Goal: Contribute content: Contribute content

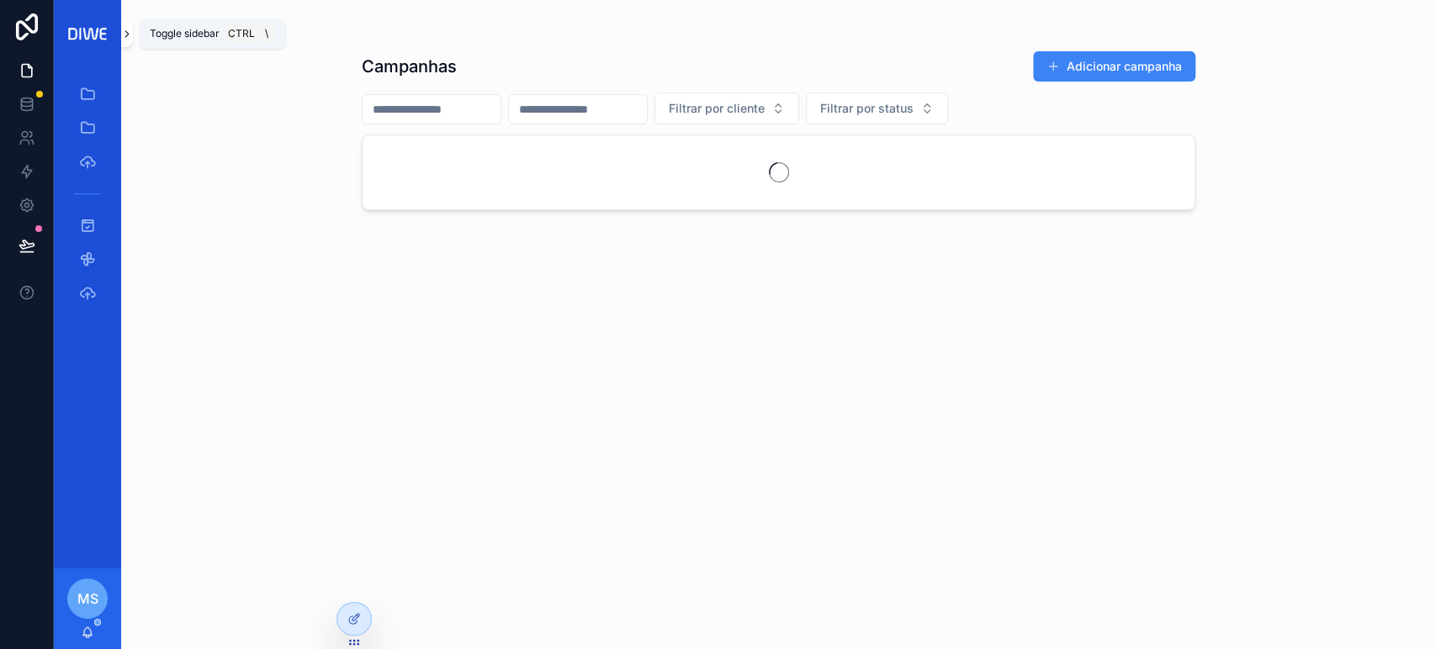
click at [128, 34] on icon "scrollable content" at bounding box center [126, 34] width 3 height 6
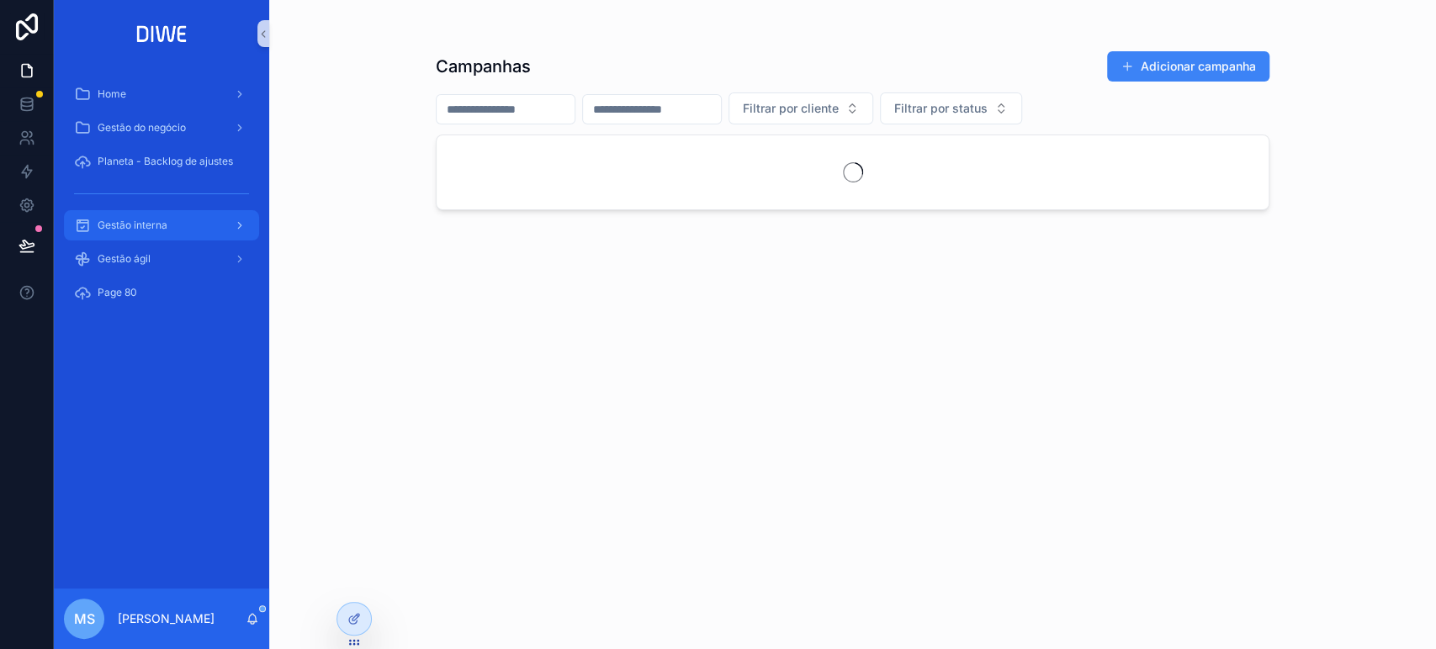
click at [172, 237] on div "Gestão interna" at bounding box center [161, 225] width 175 height 27
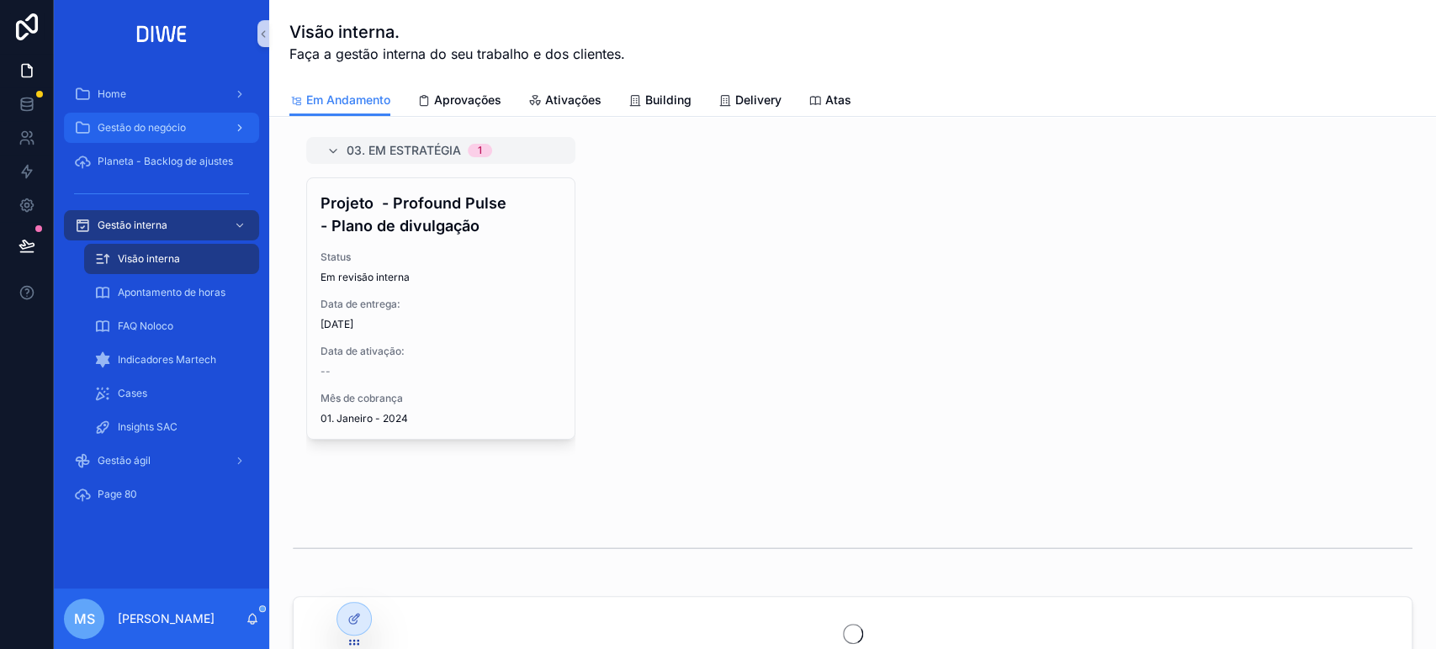
click at [178, 121] on span "Gestão do negócio" at bounding box center [142, 127] width 88 height 13
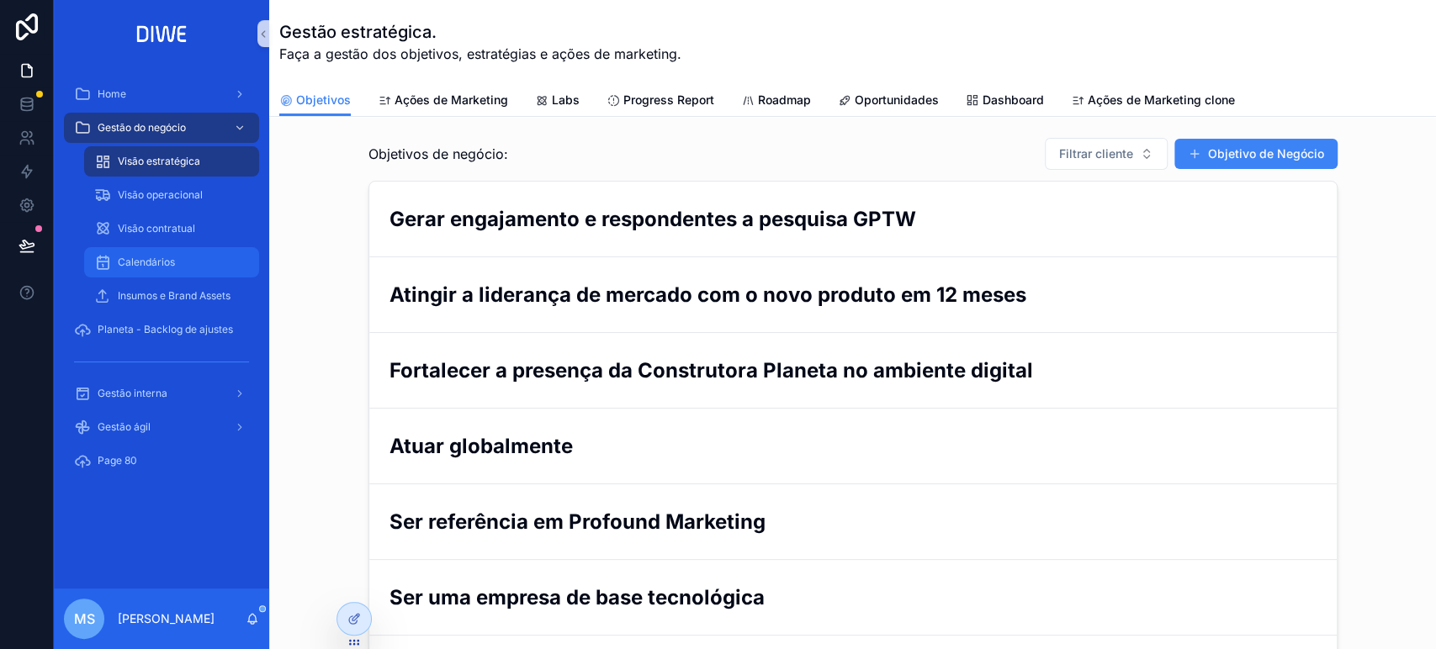
click at [197, 262] on div "Calendários" at bounding box center [171, 262] width 155 height 27
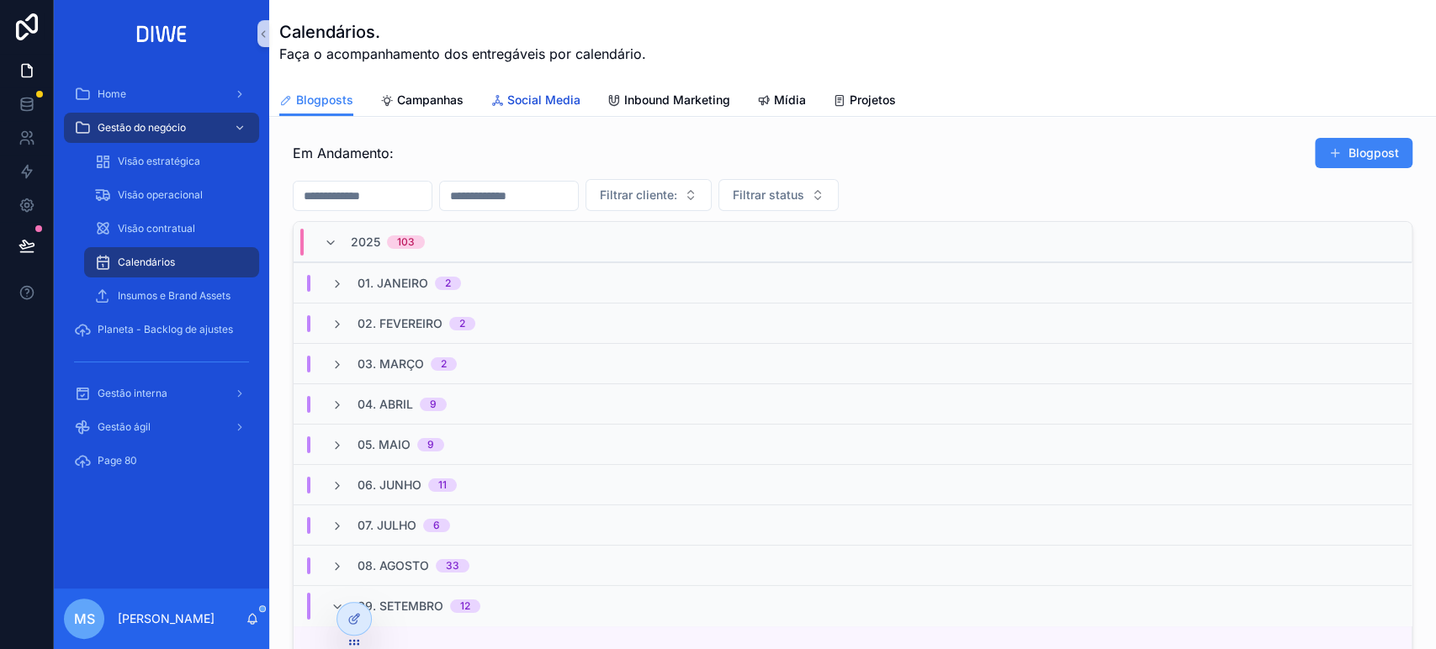
click at [526, 105] on span "Social Media" at bounding box center [543, 100] width 73 height 17
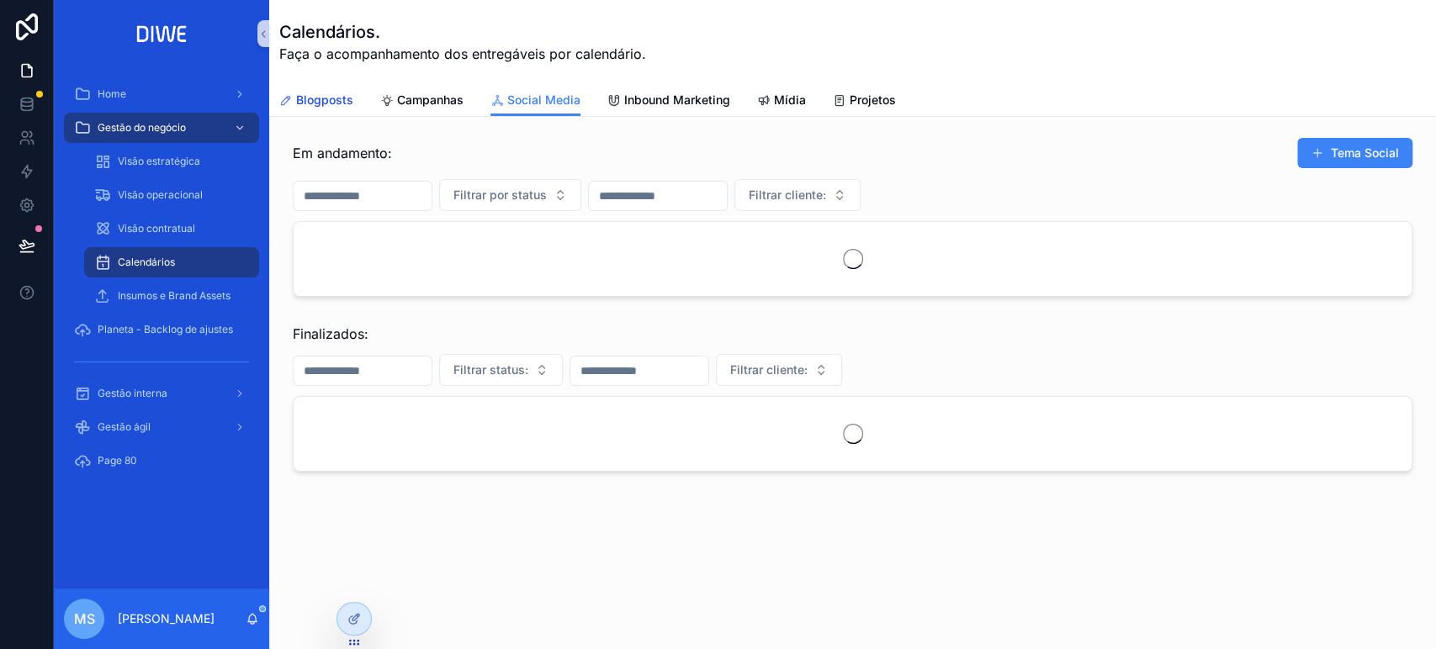
click at [318, 93] on span "Blogposts" at bounding box center [324, 100] width 57 height 17
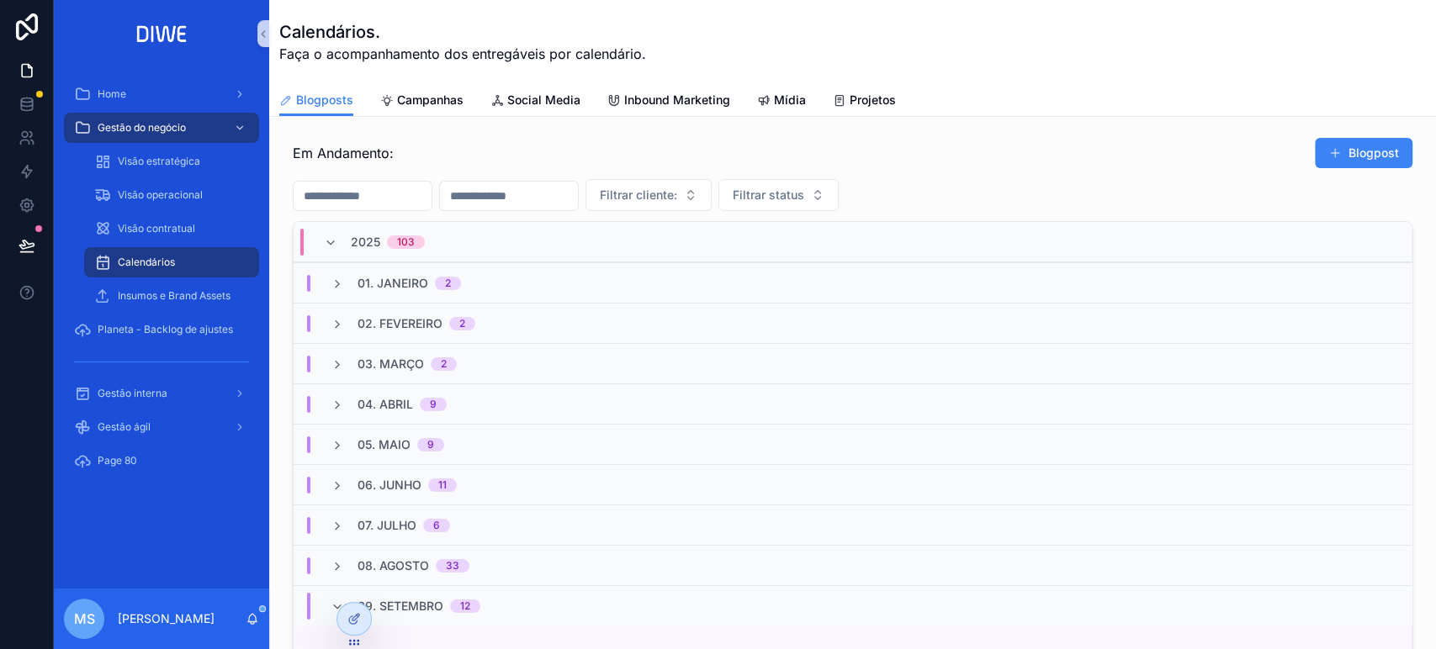
click at [501, 288] on div "01. [DATE]" at bounding box center [853, 282] width 1118 height 40
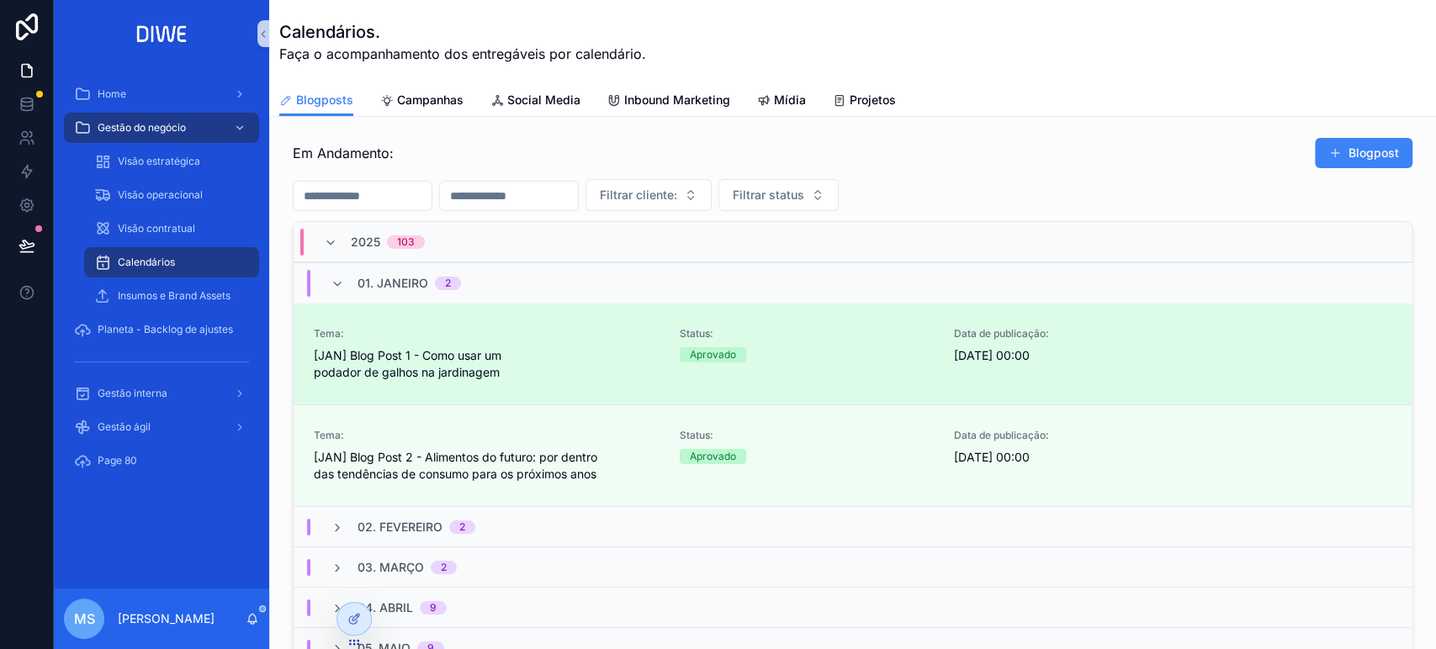
click at [431, 369] on span "[JAN] Blog Post 1 - Como usar um podador de galhos na jardinagem" at bounding box center [487, 364] width 346 height 34
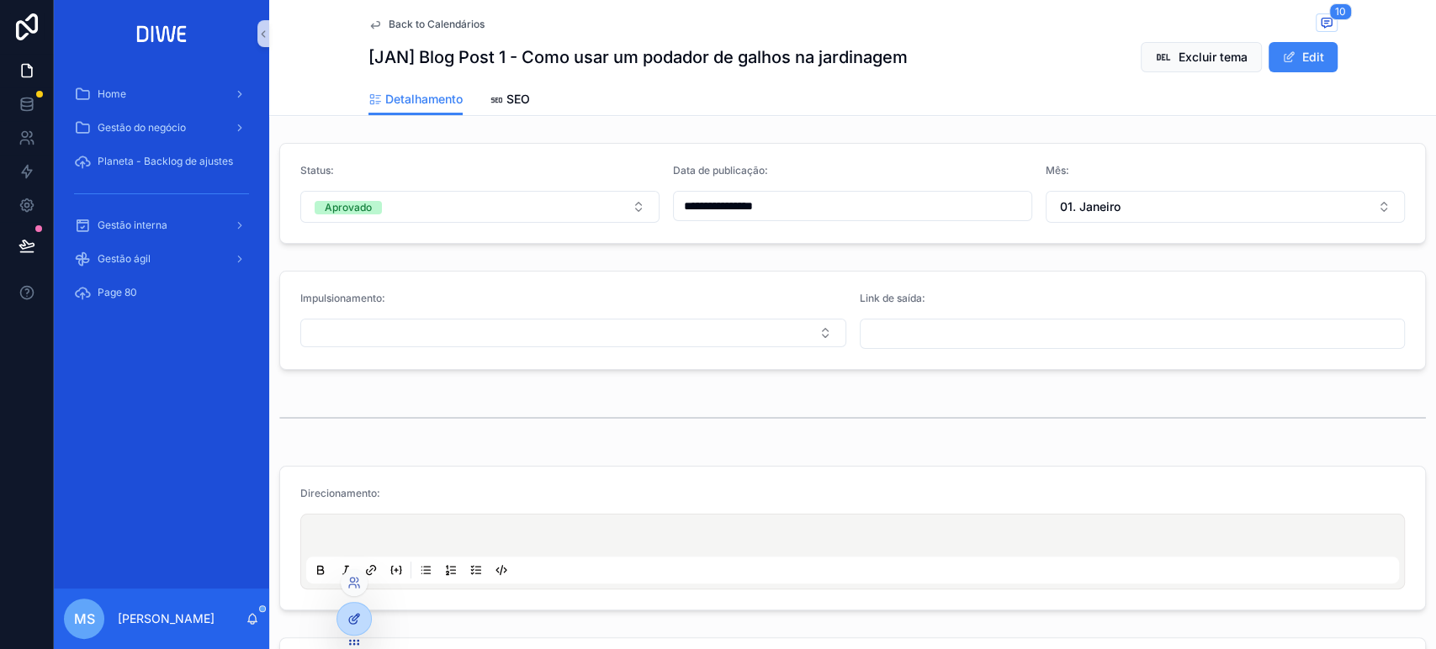
click at [349, 624] on icon at bounding box center [353, 618] width 13 height 13
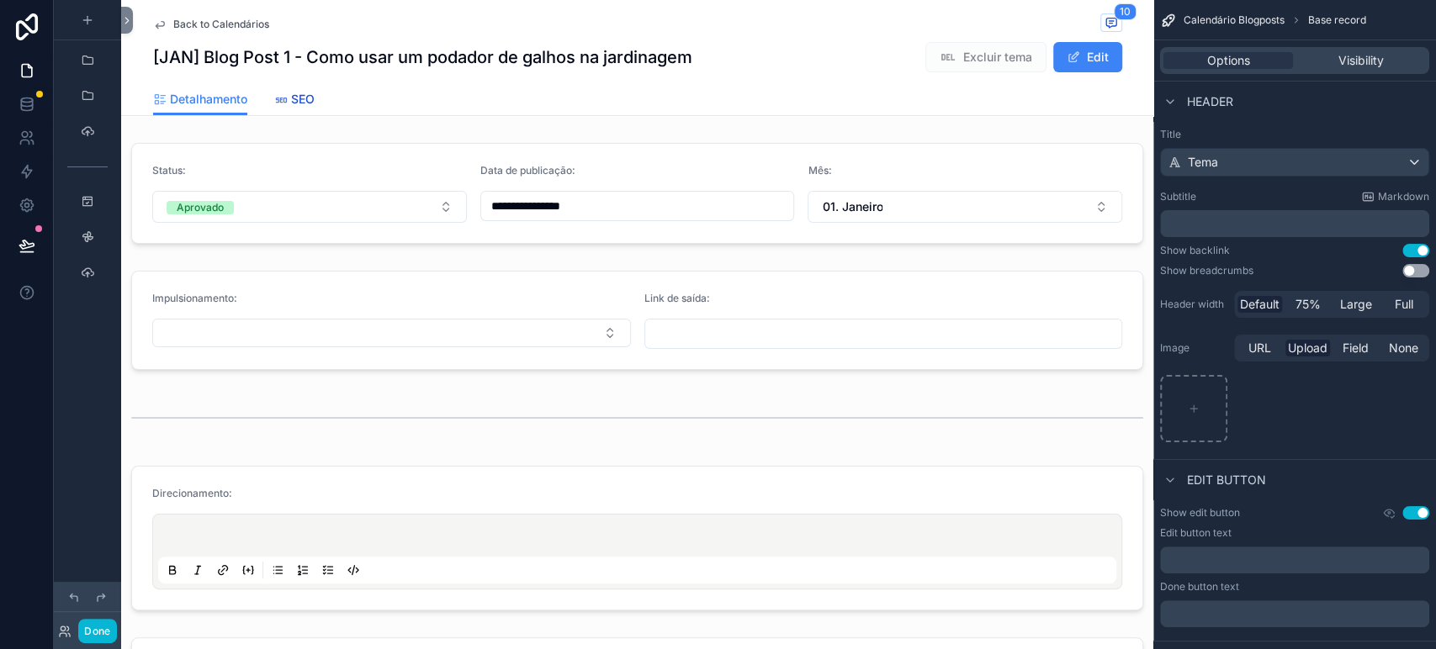
click at [291, 102] on span "SEO" at bounding box center [303, 99] width 24 height 17
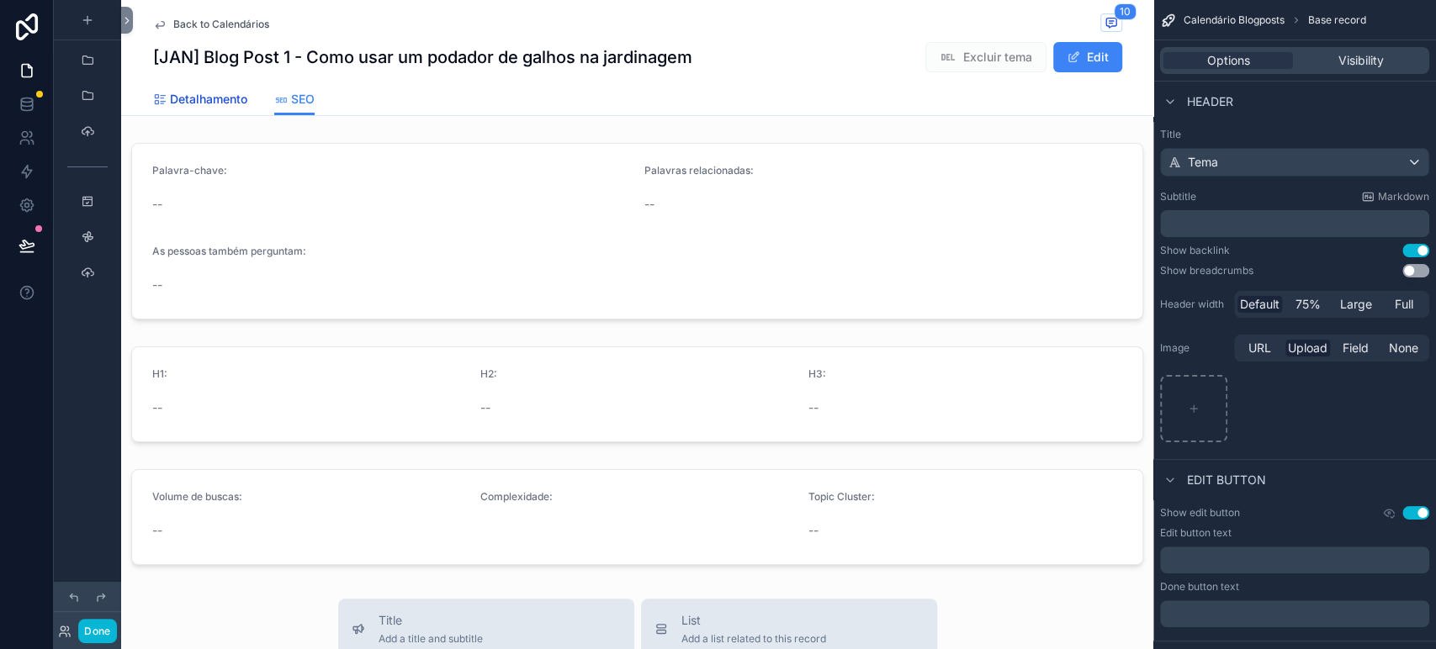
click at [183, 87] on link "Detalhamento" at bounding box center [200, 101] width 94 height 34
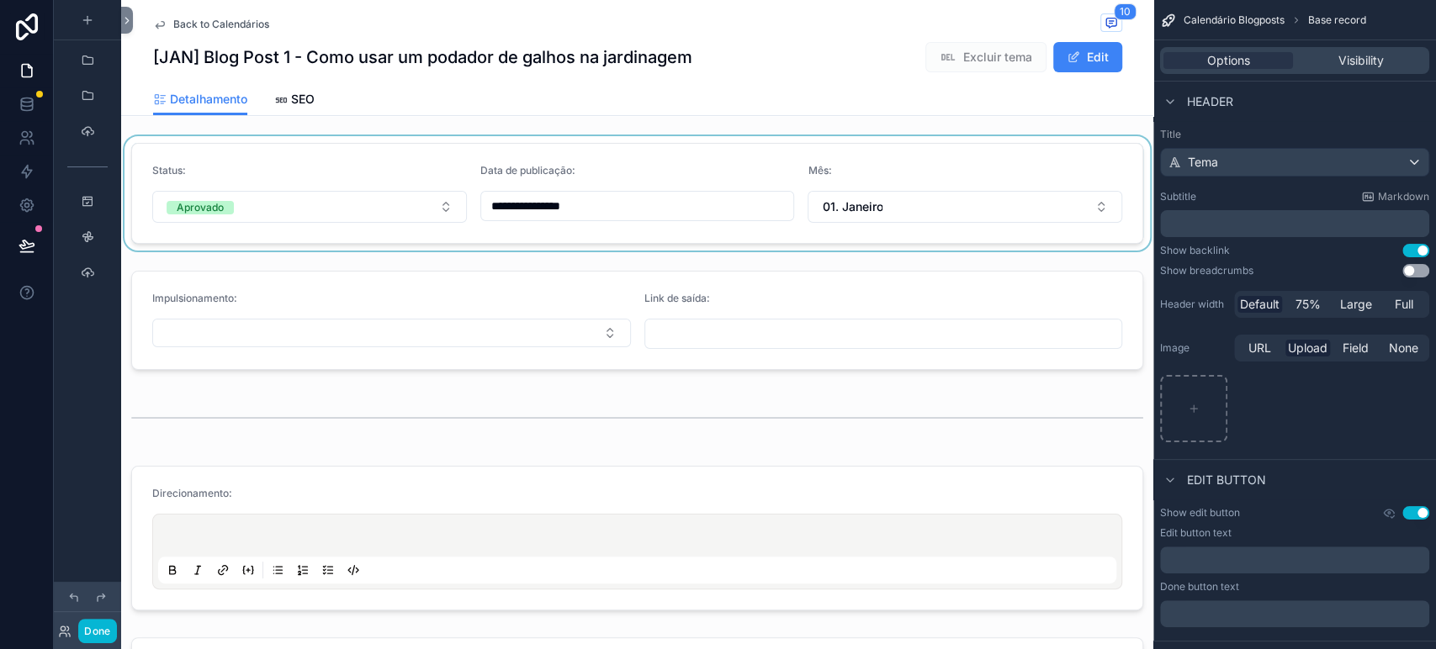
click at [289, 151] on div "scrollable content" at bounding box center [637, 193] width 1032 height 114
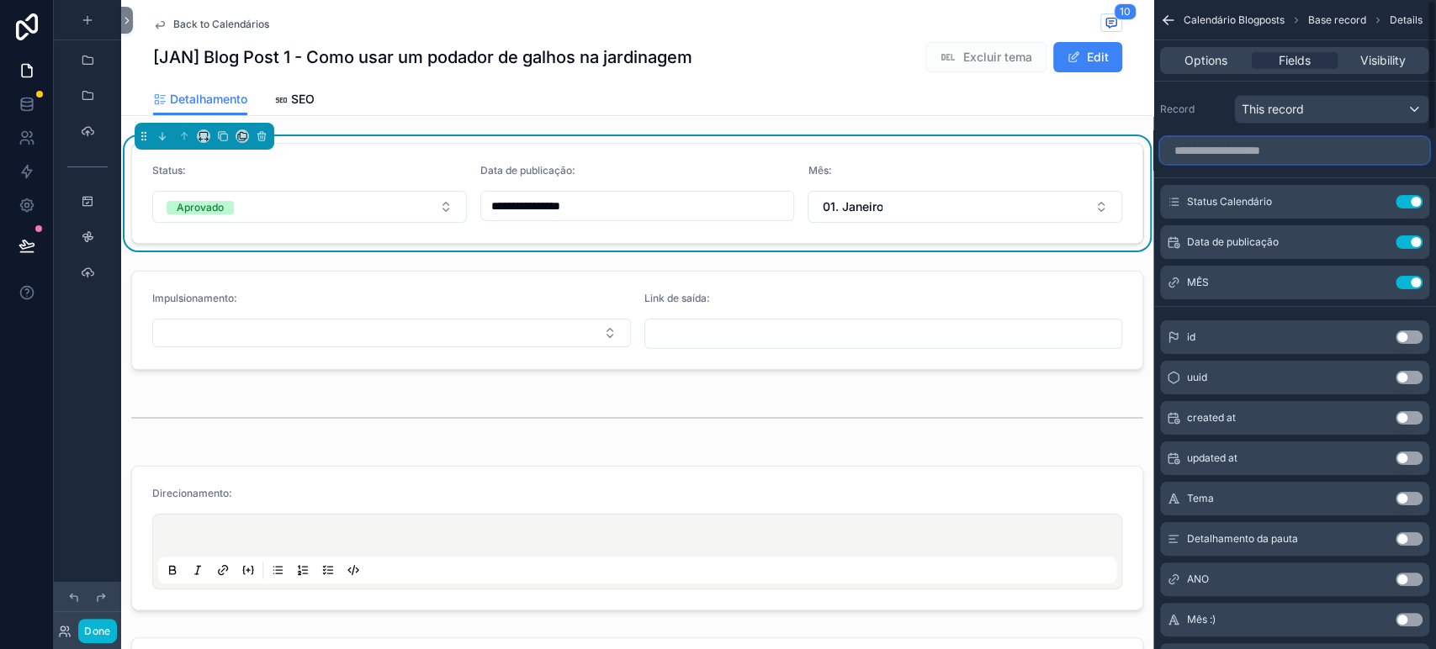
click at [1276, 144] on input "scrollable content" at bounding box center [1294, 150] width 269 height 27
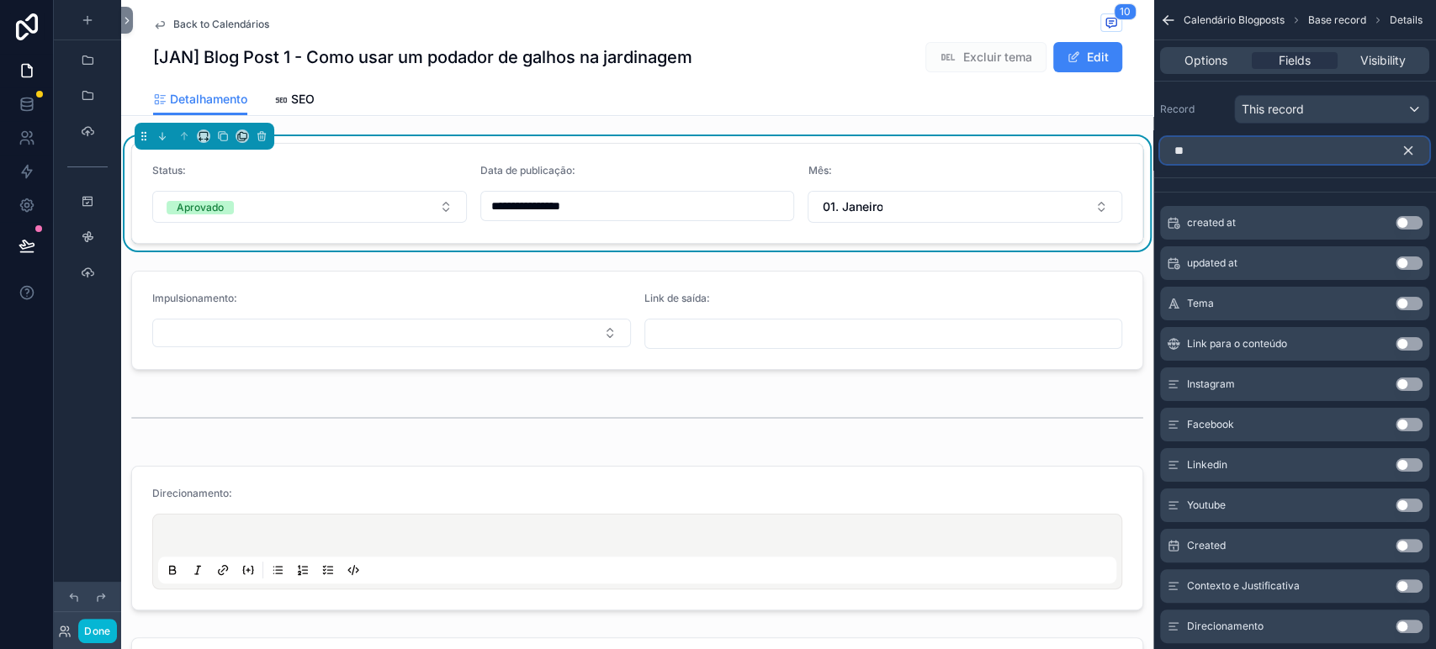
type input "**"
click at [1405, 303] on button "Use setting" at bounding box center [1408, 303] width 27 height 13
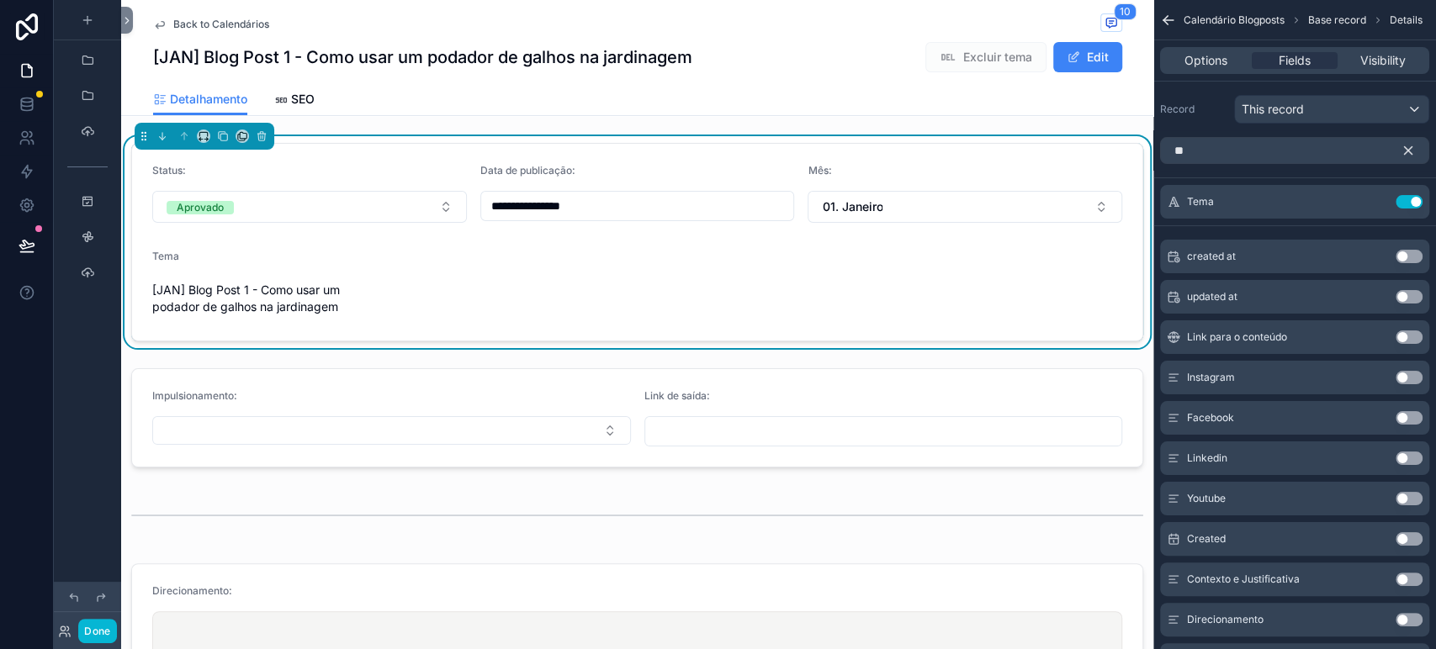
click at [1404, 159] on button "scrollable content" at bounding box center [1414, 150] width 29 height 27
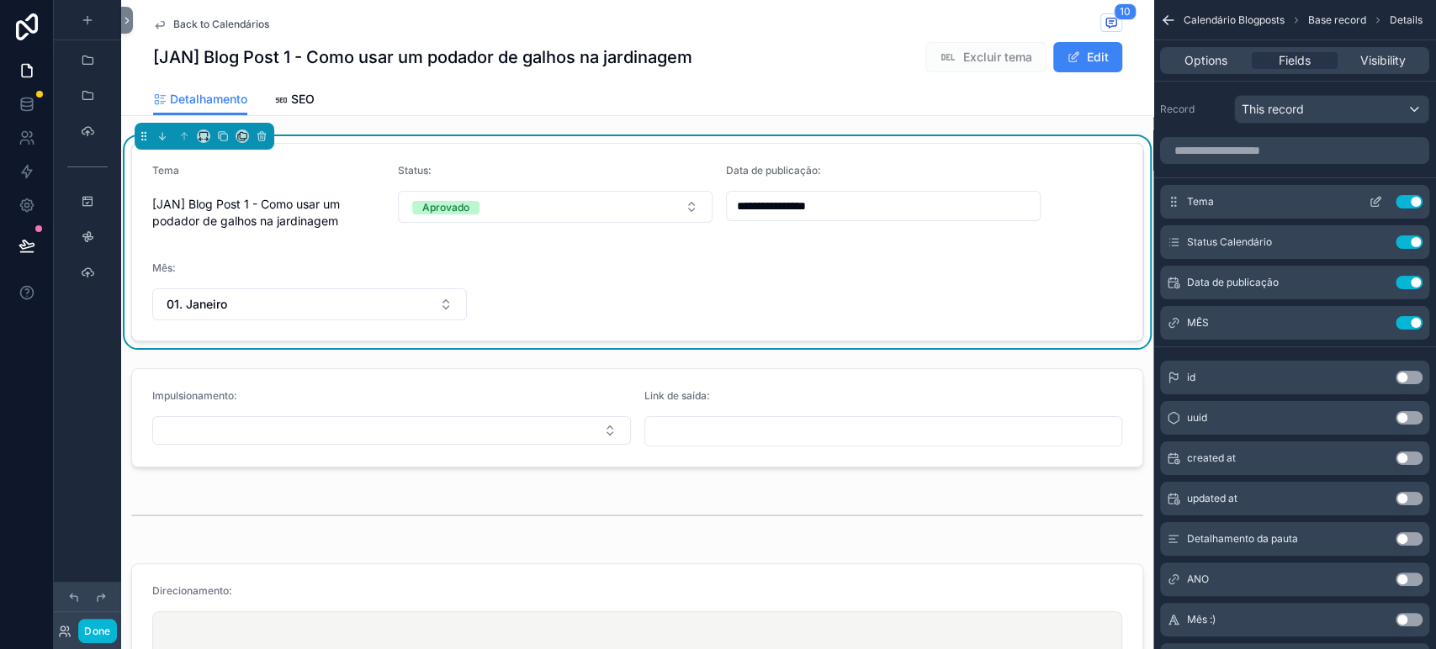
click at [1376, 200] on icon "scrollable content" at bounding box center [1374, 201] width 13 height 13
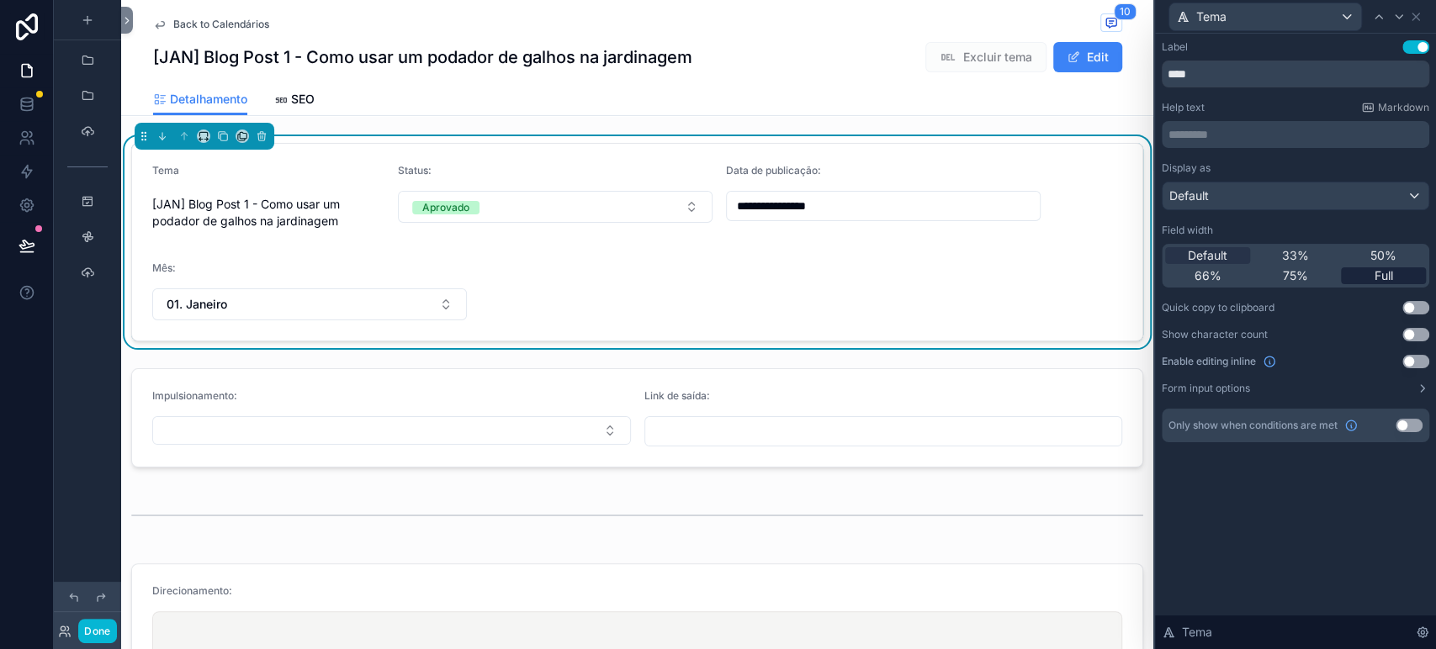
click at [1391, 274] on span "Full" at bounding box center [1383, 275] width 19 height 17
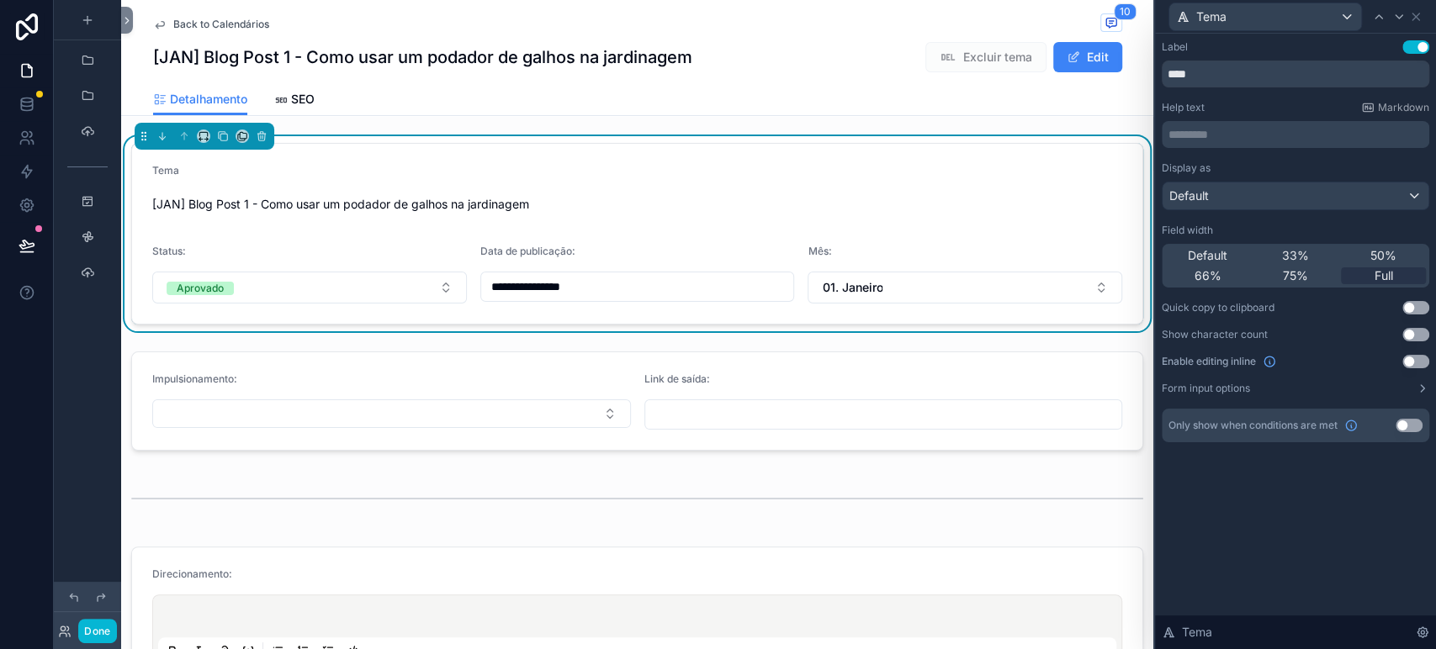
click at [1414, 355] on button "Use setting" at bounding box center [1415, 361] width 27 height 13
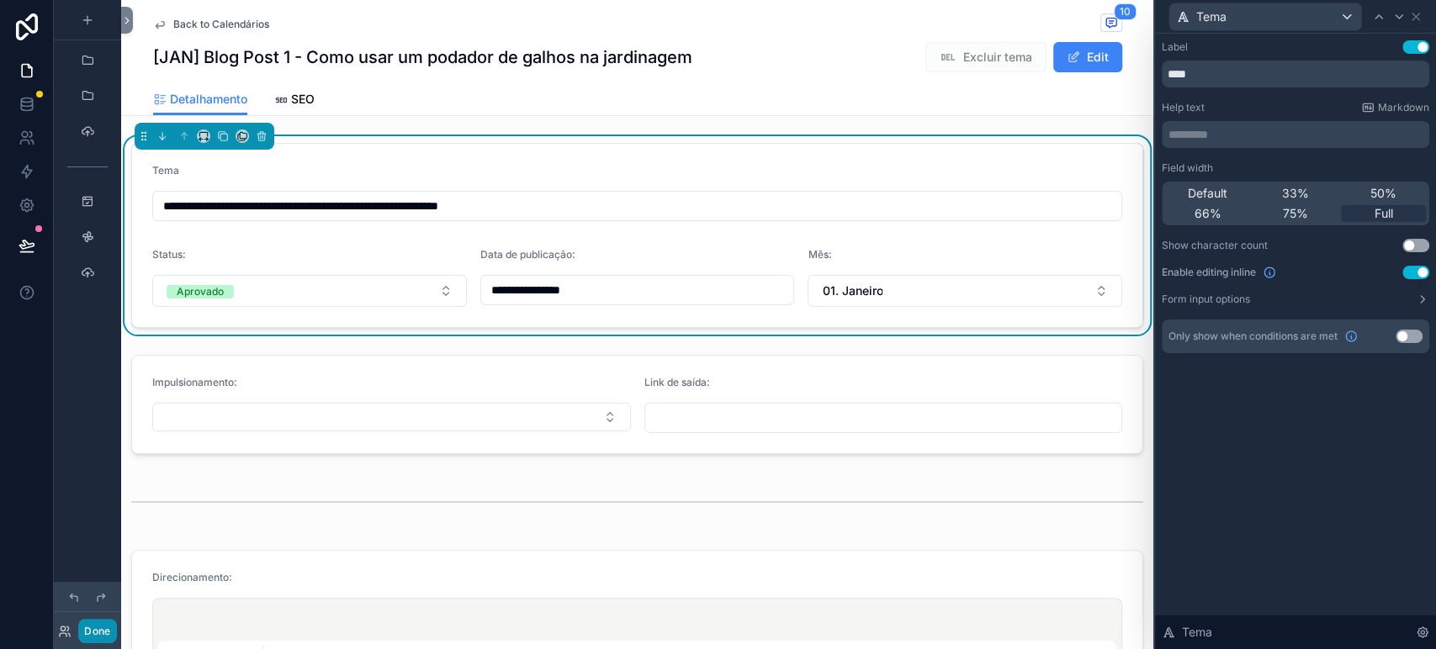
click at [103, 628] on button "Done" at bounding box center [97, 631] width 38 height 24
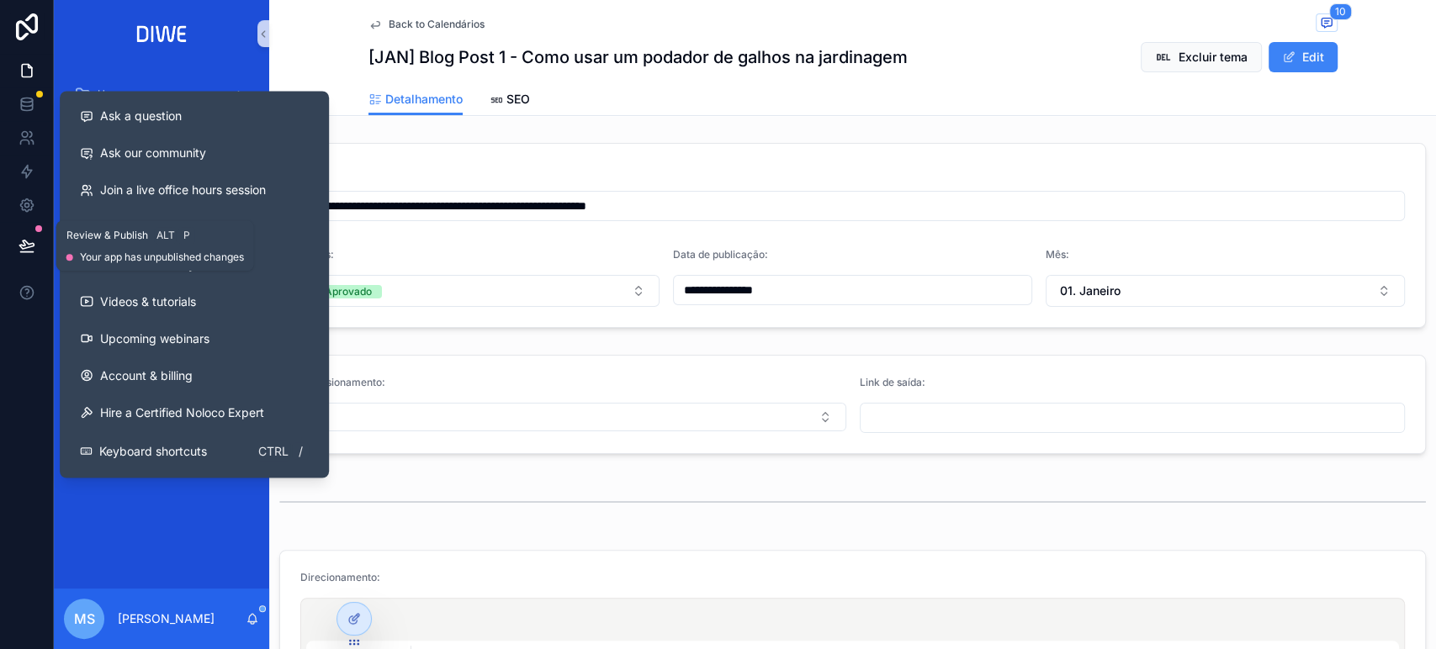
click at [24, 254] on button at bounding box center [26, 245] width 37 height 47
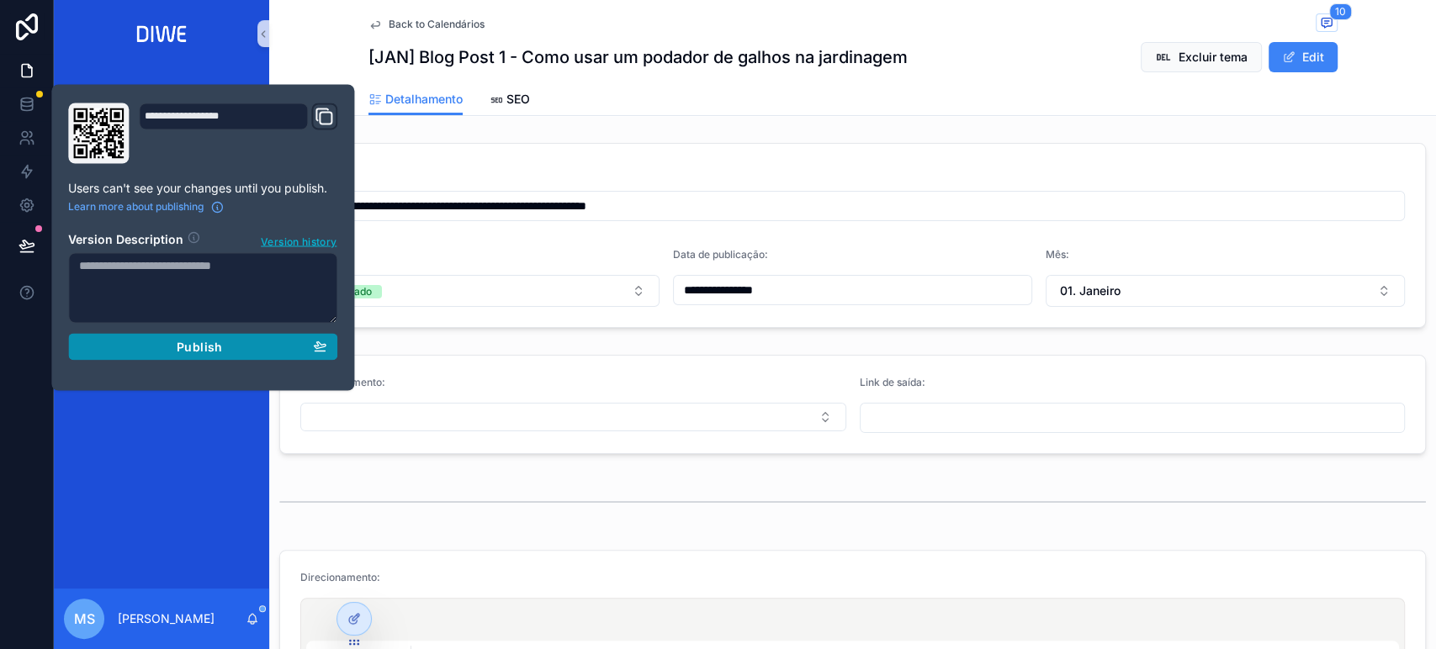
click at [209, 349] on span "Publish" at bounding box center [199, 346] width 45 height 15
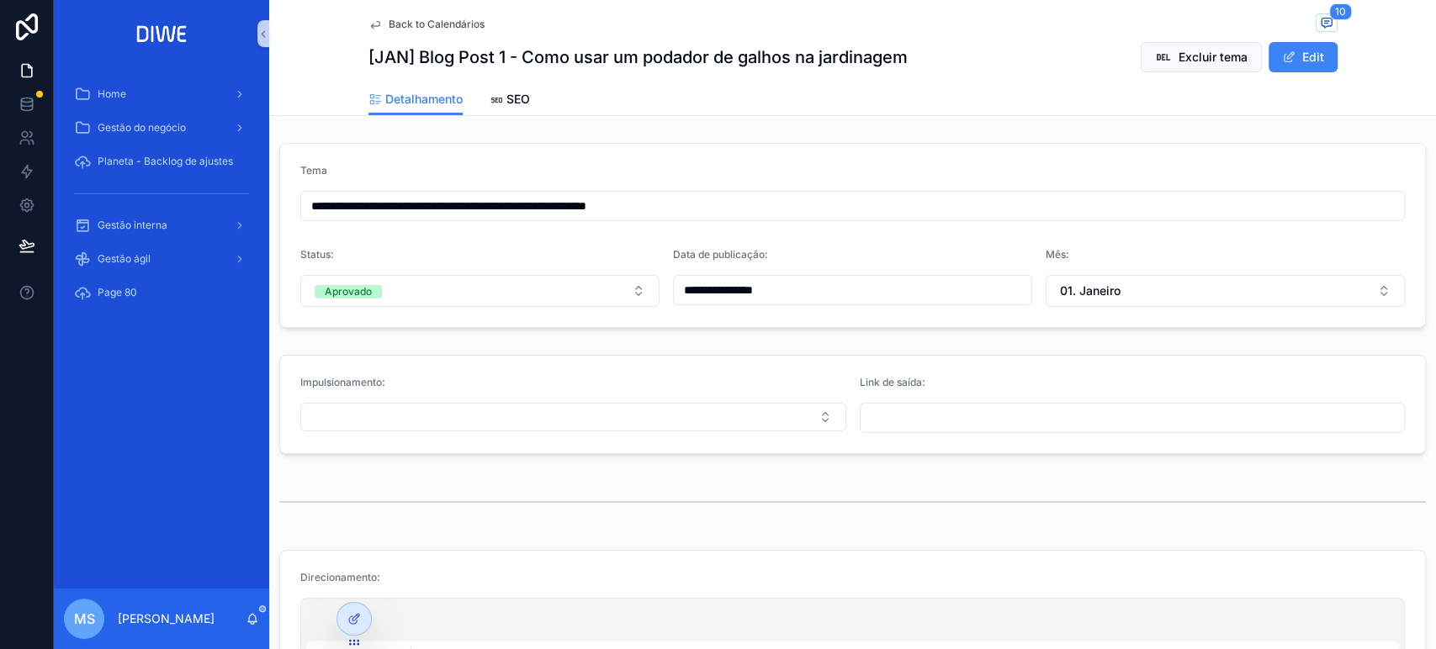
click at [996, 86] on div "Detalhamento SEO" at bounding box center [852, 99] width 969 height 32
